Goal: Task Accomplishment & Management: Use online tool/utility

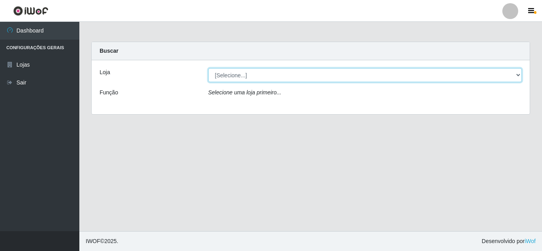
click at [270, 81] on select "[Selecione...] Rede Compras Supermercados - LOJA 5" at bounding box center [365, 75] width 314 height 14
select select "397"
click at [208, 68] on select "[Selecione...] Rede Compras Supermercados - LOJA 5" at bounding box center [365, 75] width 314 height 14
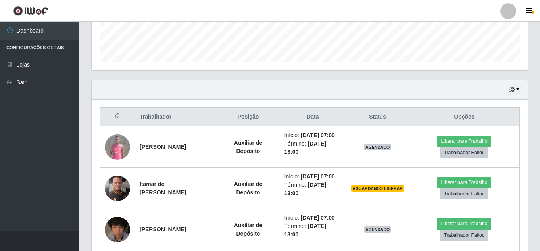
scroll to position [318, 0]
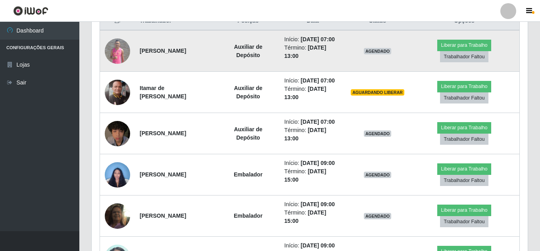
click at [124, 54] on img at bounding box center [117, 51] width 25 height 25
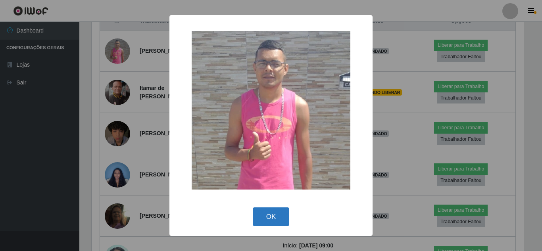
click at [275, 214] on button "OK" at bounding box center [271, 217] width 37 height 19
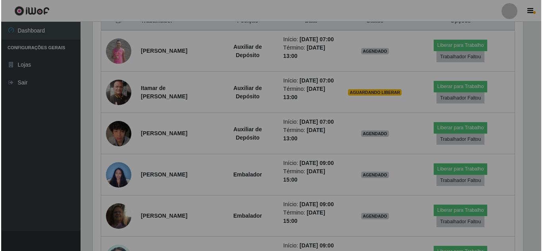
scroll to position [165, 436]
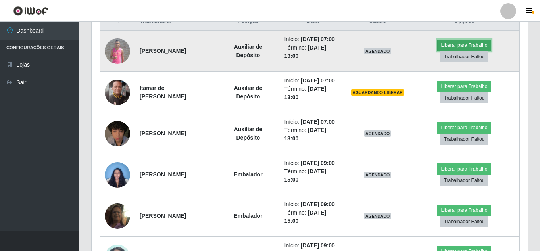
click at [470, 46] on button "Liberar para Trabalho" at bounding box center [464, 45] width 54 height 11
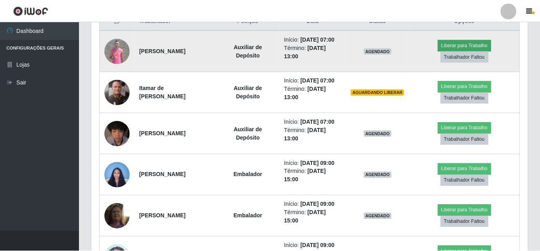
scroll to position [165, 432]
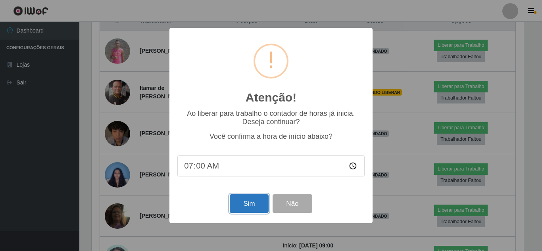
click at [258, 200] on button "Sim" at bounding box center [249, 204] width 39 height 19
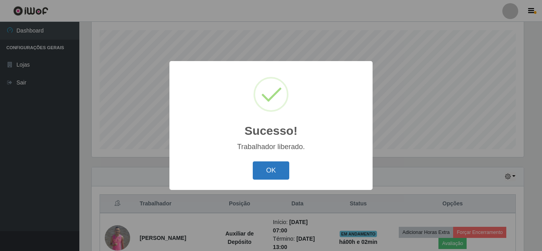
click at [269, 162] on button "OK" at bounding box center [271, 171] width 37 height 19
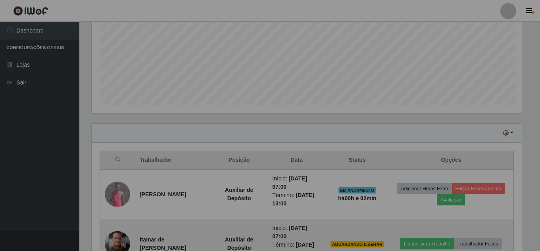
scroll to position [254, 0]
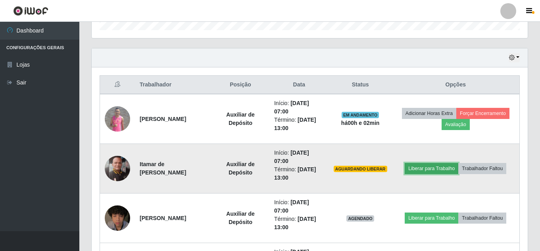
click at [423, 168] on button "Liberar para Trabalho" at bounding box center [432, 168] width 54 height 11
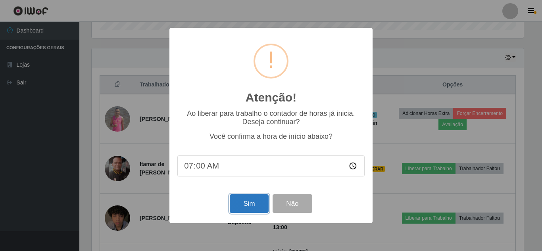
click at [238, 210] on button "Sim" at bounding box center [249, 204] width 39 height 19
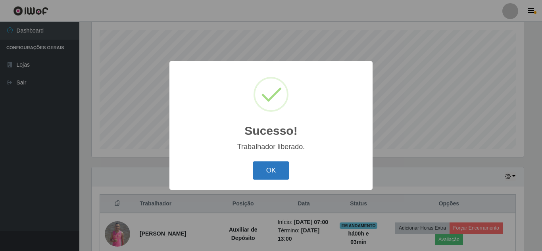
click at [263, 179] on button "OK" at bounding box center [271, 171] width 37 height 19
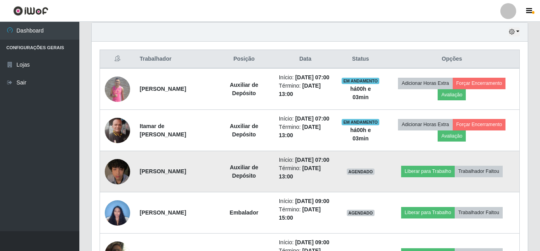
scroll to position [293, 0]
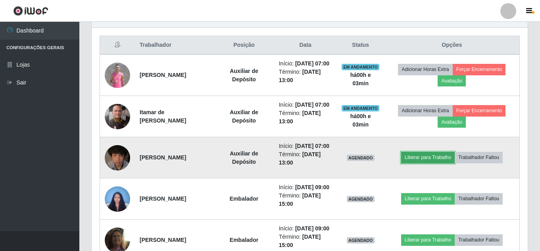
click at [420, 163] on button "Liberar para Trabalho" at bounding box center [428, 157] width 54 height 11
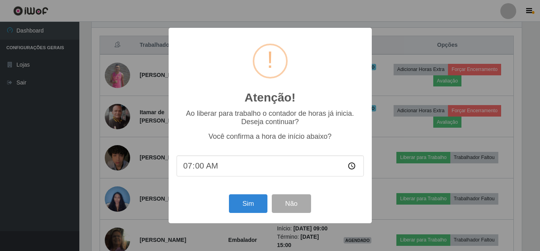
scroll to position [0, 0]
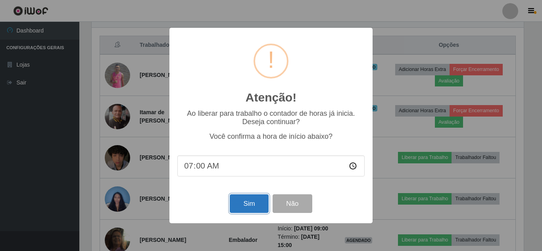
click at [256, 206] on button "Sim" at bounding box center [249, 204] width 39 height 19
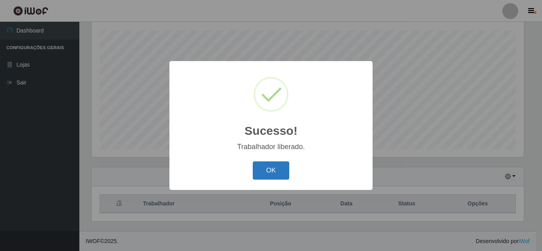
click at [274, 174] on button "OK" at bounding box center [271, 171] width 37 height 19
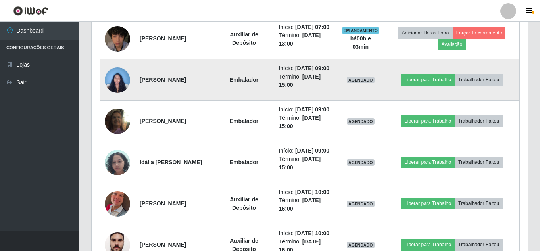
click at [112, 97] on img at bounding box center [117, 80] width 25 height 34
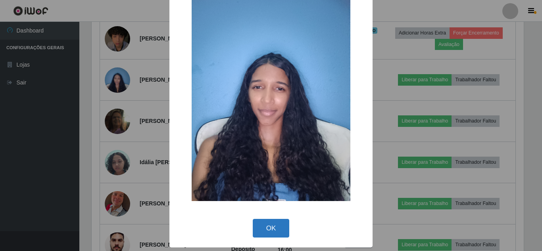
click at [266, 219] on button "OK" at bounding box center [271, 228] width 37 height 19
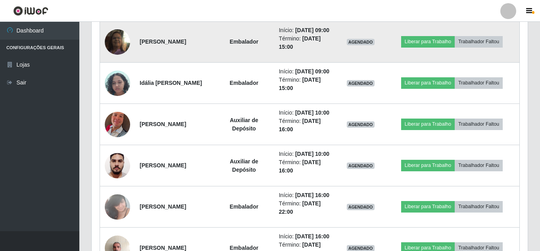
click at [122, 65] on img at bounding box center [117, 41] width 25 height 45
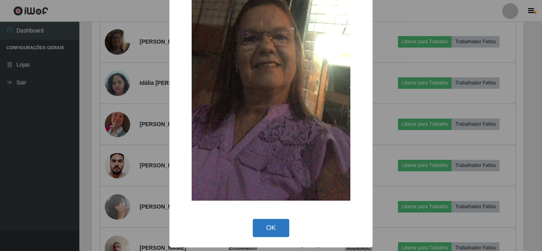
click at [261, 235] on button "OK" at bounding box center [271, 228] width 37 height 19
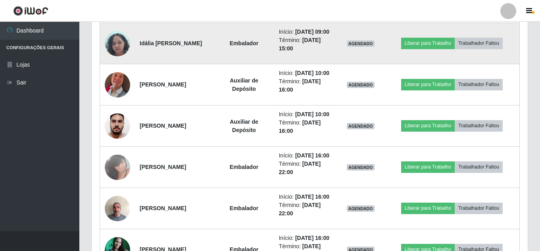
drag, startPoint x: 118, startPoint y: 73, endPoint x: 119, endPoint y: 83, distance: 10.4
click at [119, 64] on td at bounding box center [117, 43] width 35 height 41
click at [119, 60] on img at bounding box center [117, 44] width 25 height 34
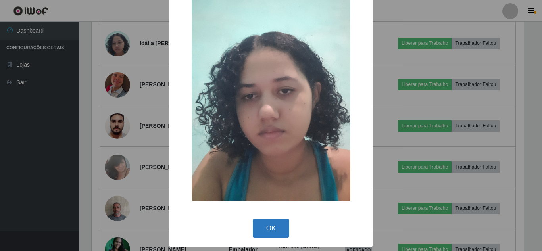
click at [260, 227] on button "OK" at bounding box center [271, 228] width 37 height 19
